Goal: Task Accomplishment & Management: Complete application form

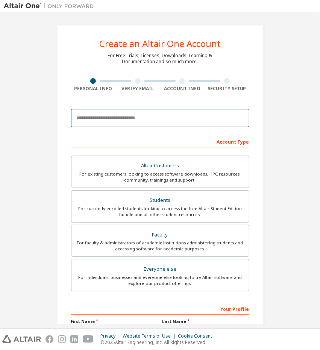
click at [170, 122] on input "email" at bounding box center [160, 118] width 178 height 18
type input "**********"
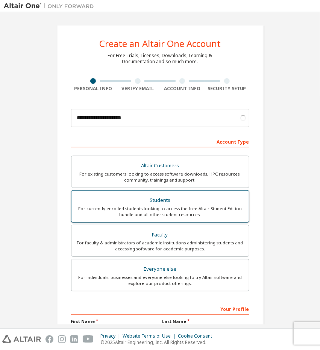
click at [155, 207] on div "For currently enrolled students looking to access the free Altair Student Editi…" at bounding box center [160, 212] width 168 height 12
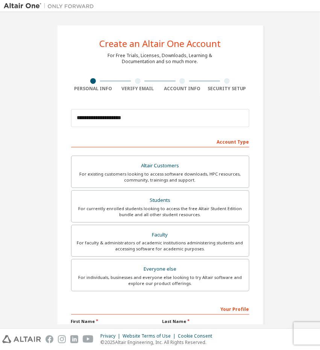
scroll to position [87, 0]
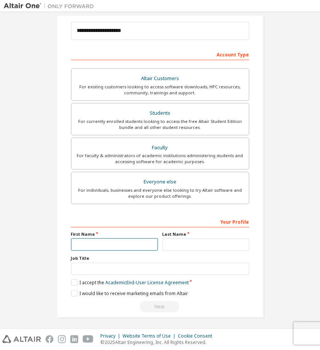
click at [114, 239] on input "text" at bounding box center [114, 244] width 87 height 12
type input "******"
click at [169, 246] on input "text" at bounding box center [205, 244] width 87 height 12
type input "****"
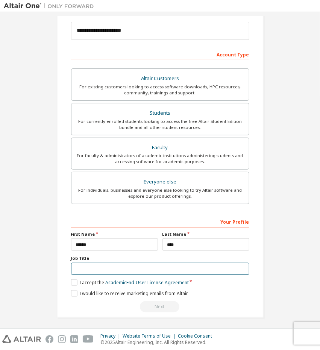
click at [146, 264] on input "text" at bounding box center [160, 269] width 178 height 12
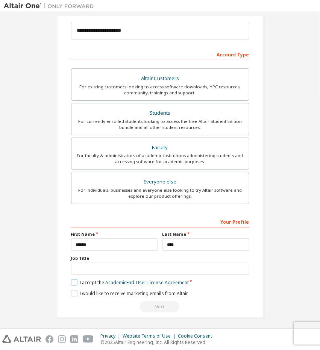
click at [74, 280] on label "I accept the Academic End-User License Agreement" at bounding box center [130, 282] width 118 height 6
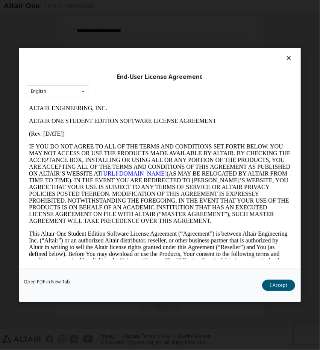
scroll to position [0, 0]
click at [279, 282] on button "I Accept" at bounding box center [278, 285] width 33 height 11
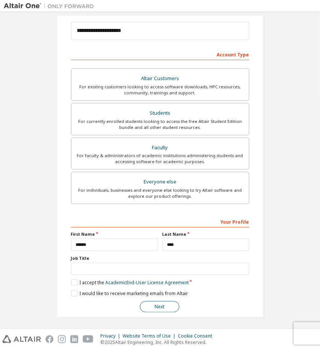
click at [163, 305] on button "Next" at bounding box center [159, 306] width 39 height 11
click at [167, 303] on button "Next" at bounding box center [159, 306] width 39 height 11
click at [147, 303] on button "Next" at bounding box center [159, 306] width 39 height 11
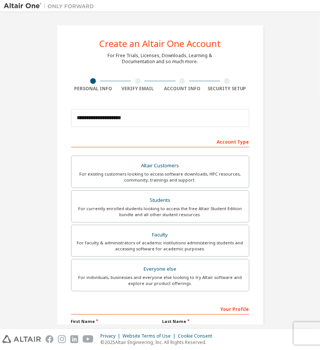
scroll to position [87, 0]
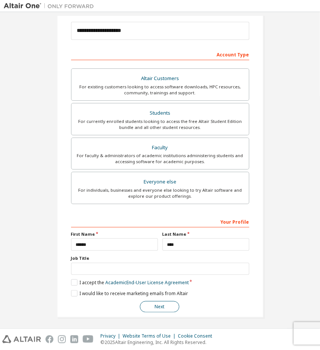
click at [146, 307] on button "Next" at bounding box center [159, 306] width 39 height 11
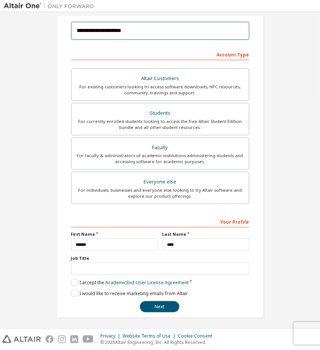
click at [159, 29] on input "**********" at bounding box center [160, 31] width 178 height 18
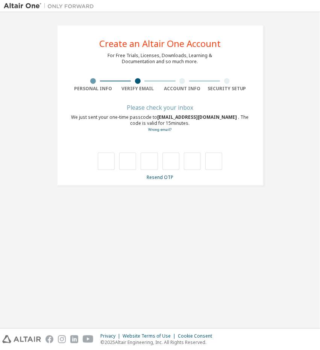
scroll to position [0, 0]
click at [165, 120] on div "We just sent your one-time passcode to [EMAIL_ADDRESS][DOMAIN_NAME] . The code …" at bounding box center [160, 123] width 178 height 18
click at [113, 160] on input "text" at bounding box center [106, 161] width 17 height 17
type input "*"
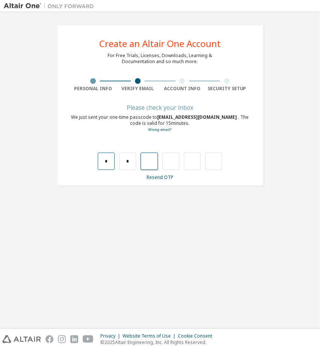
type input "*"
